Goal: Find specific page/section: Find specific page/section

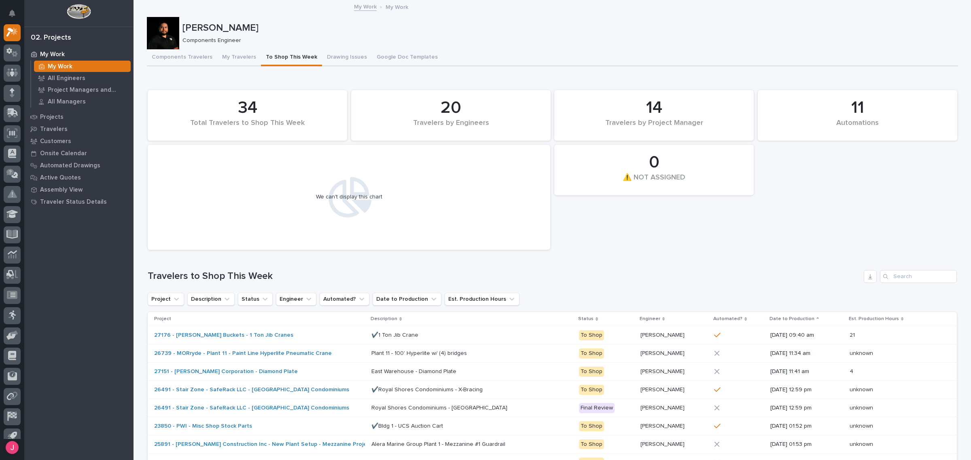
click at [467, 47] on div "[PERSON_NAME] Components Engineer" at bounding box center [552, 33] width 811 height 32
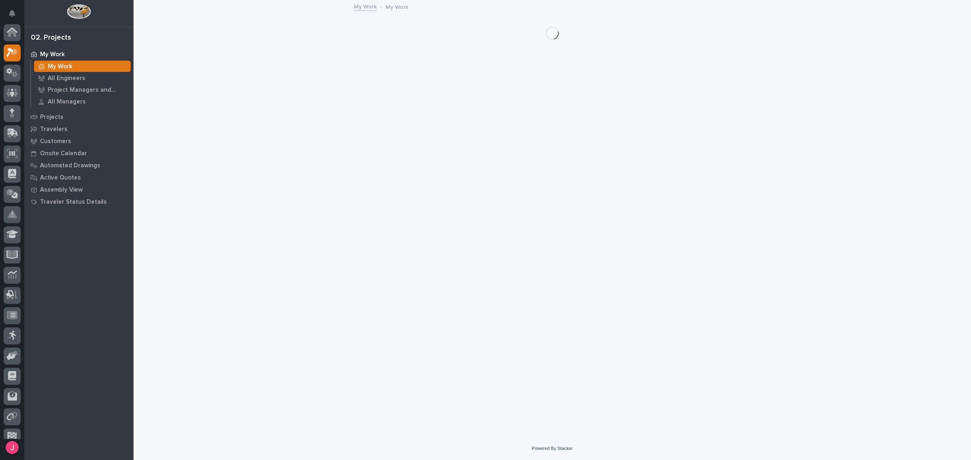
scroll to position [20, 0]
